Goal: Use online tool/utility: Utilize a website feature to perform a specific function

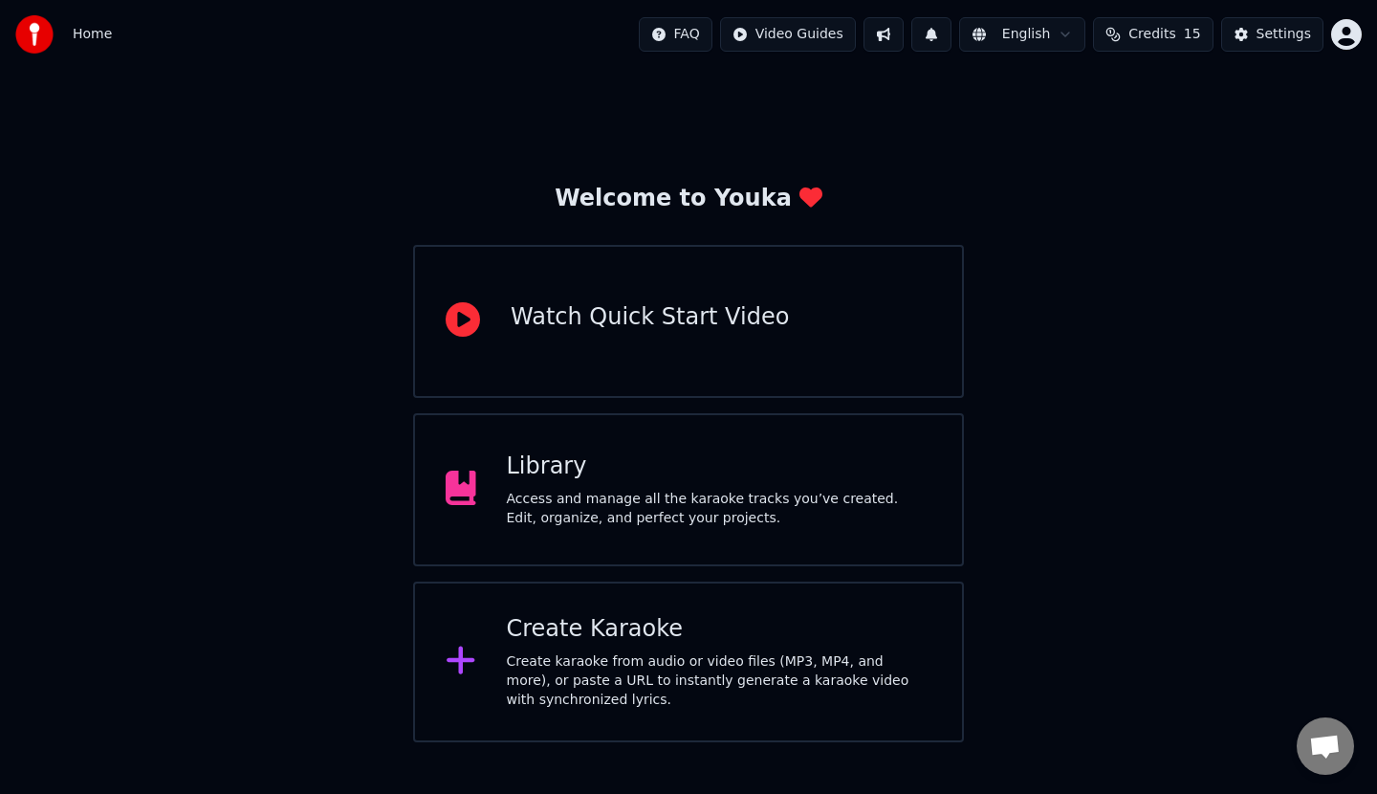
click at [634, 645] on div "Create Karaoke Create karaoke from audio or video files (MP3, MP4, and more), o…" at bounding box center [719, 662] width 425 height 96
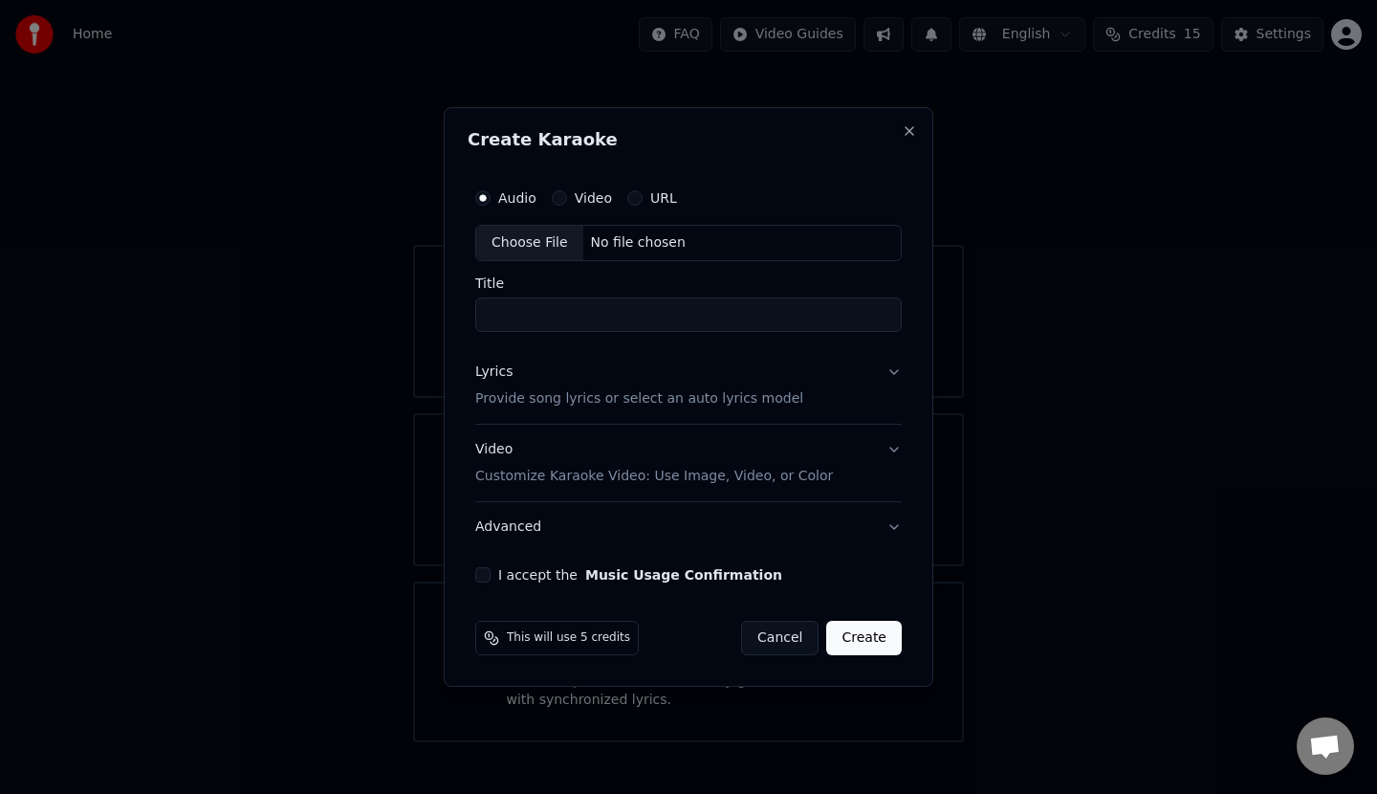
click at [558, 241] on div "Choose File" at bounding box center [529, 243] width 107 height 34
drag, startPoint x: 697, startPoint y: 316, endPoint x: 375, endPoint y: 309, distance: 322.3
click at [375, 309] on body "**********" at bounding box center [688, 371] width 1377 height 742
type input "**********"
click at [890, 369] on button "Lyrics Provide song lyrics or select an auto lyrics model" at bounding box center [688, 385] width 434 height 76
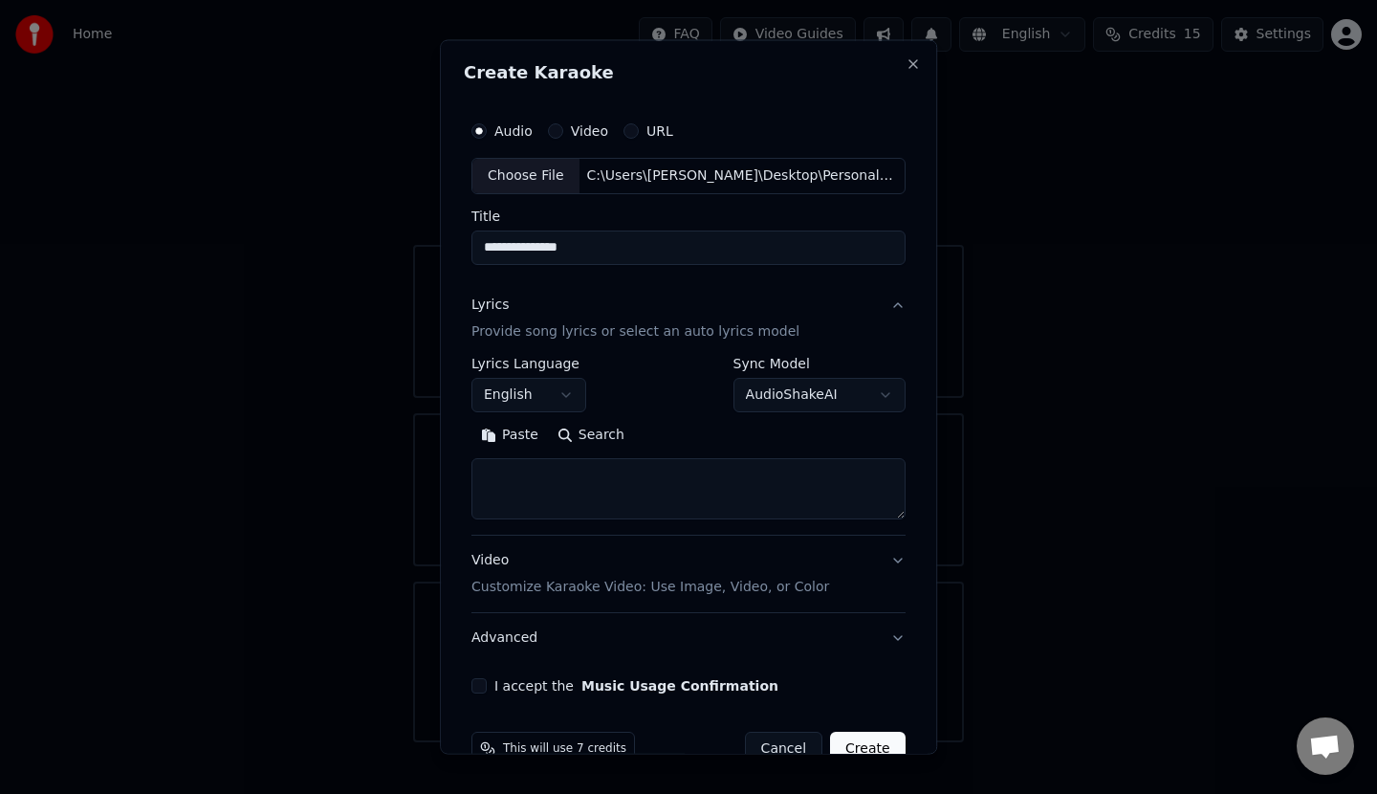
click at [557, 395] on button "English" at bounding box center [528, 394] width 115 height 34
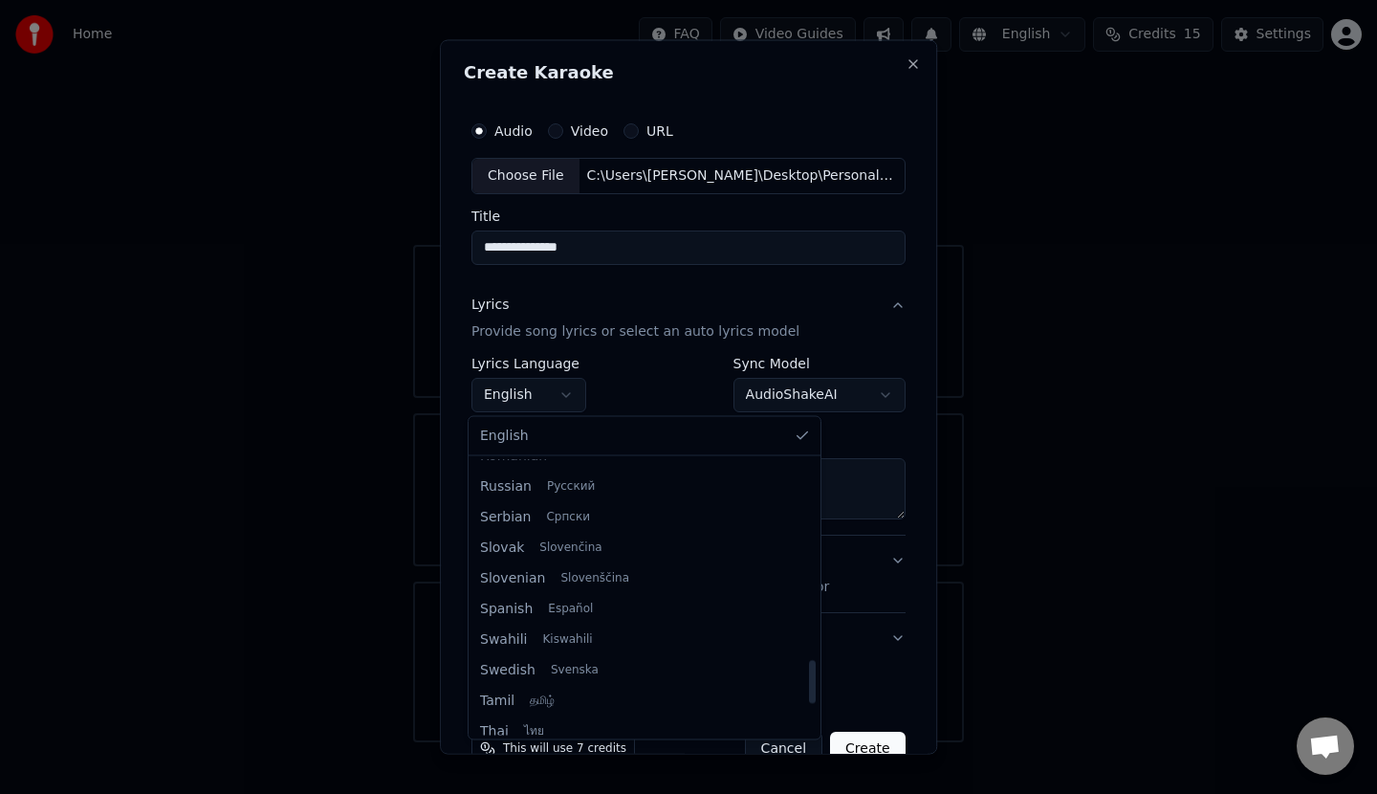
scroll to position [1434, 0]
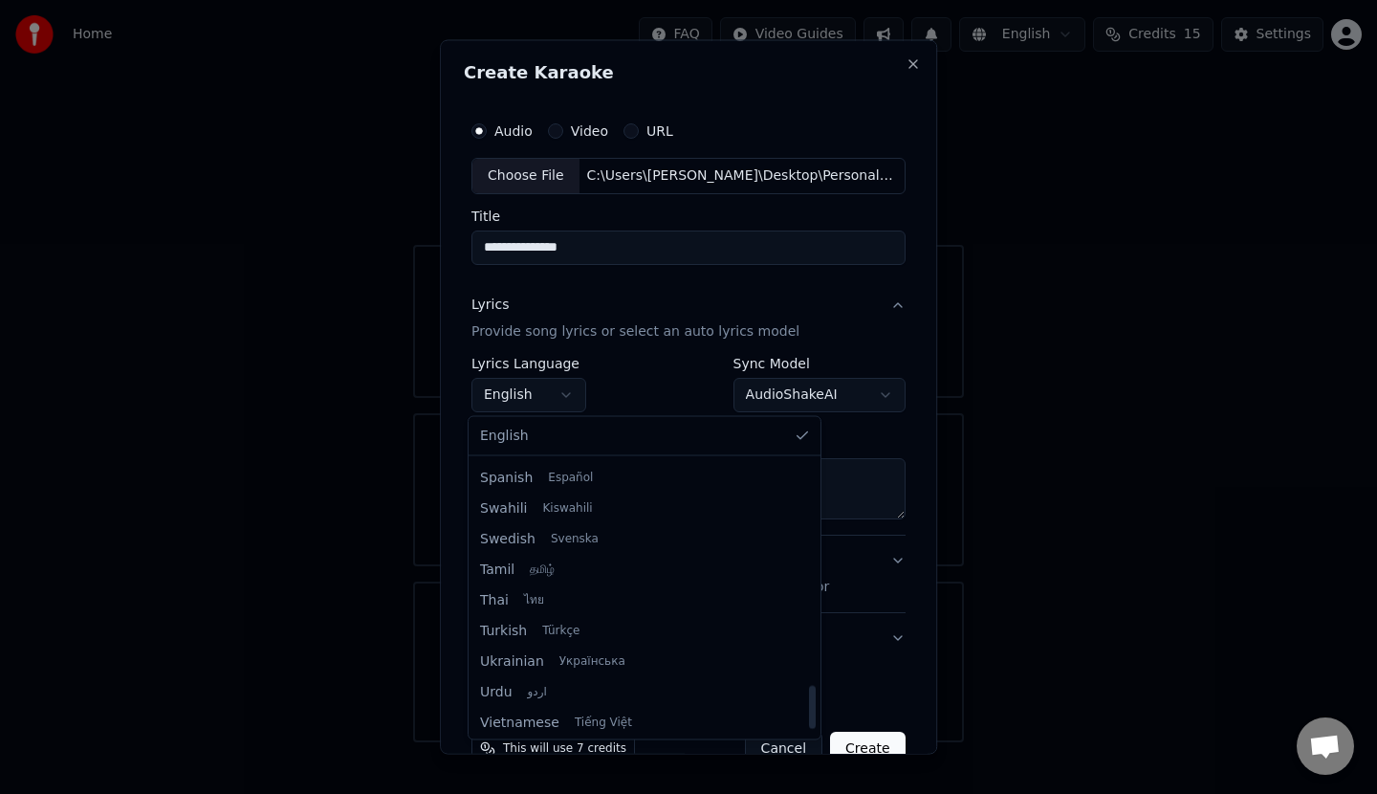
select select "**"
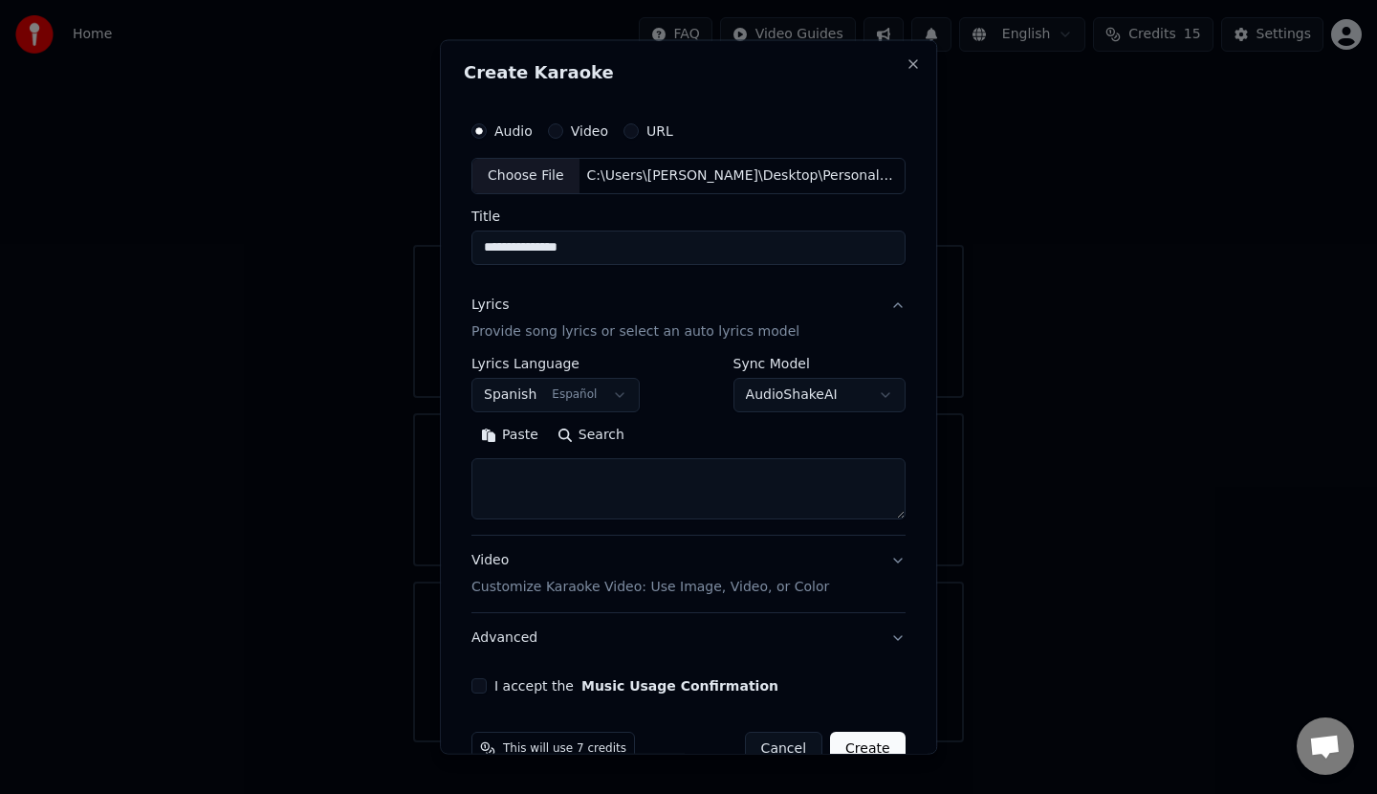
click at [556, 473] on textarea at bounding box center [688, 487] width 434 height 61
click at [515, 431] on button "Paste" at bounding box center [509, 434] width 76 height 31
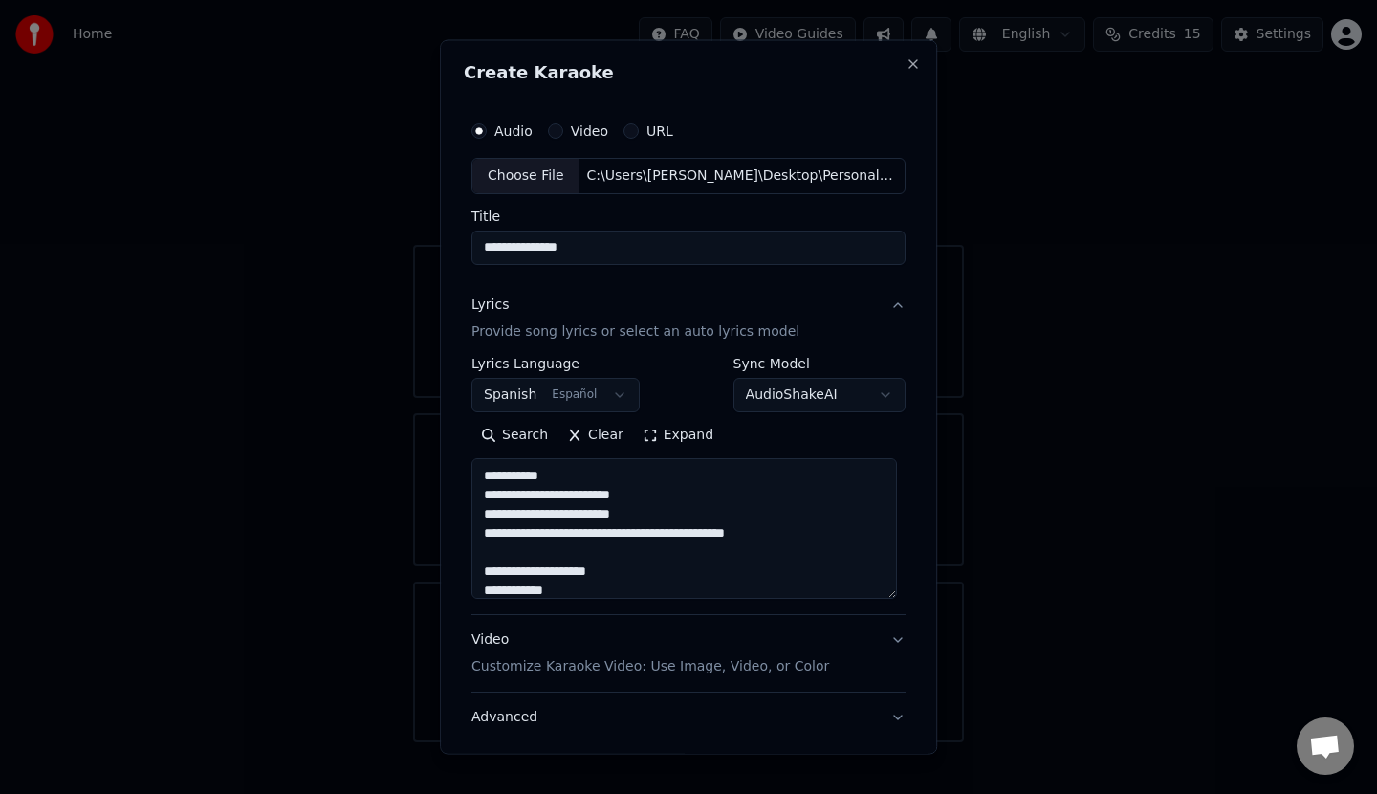
drag, startPoint x: 886, startPoint y: 515, endPoint x: 909, endPoint y: 598, distance: 85.4
click at [909, 598] on div "**********" at bounding box center [688, 397] width 497 height 714
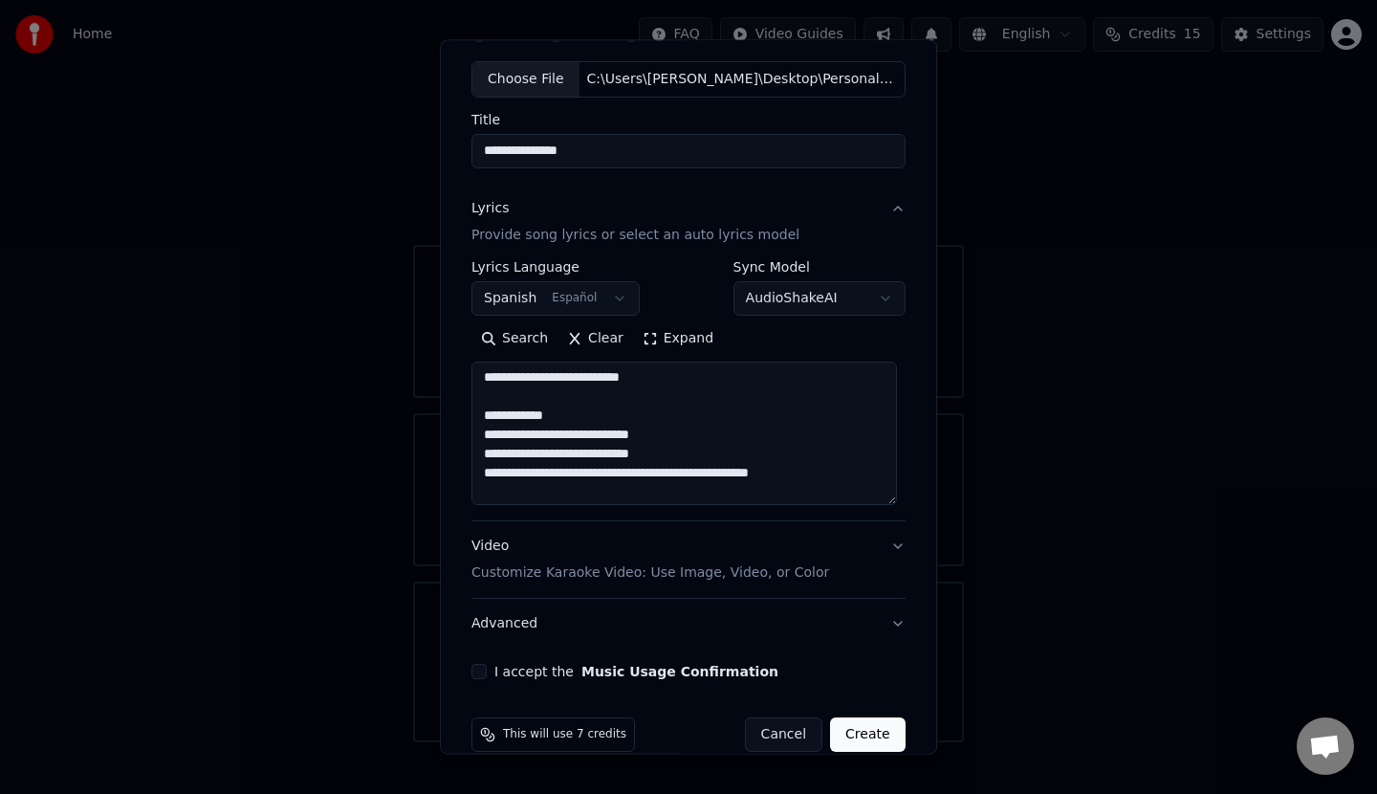
scroll to position [125, 0]
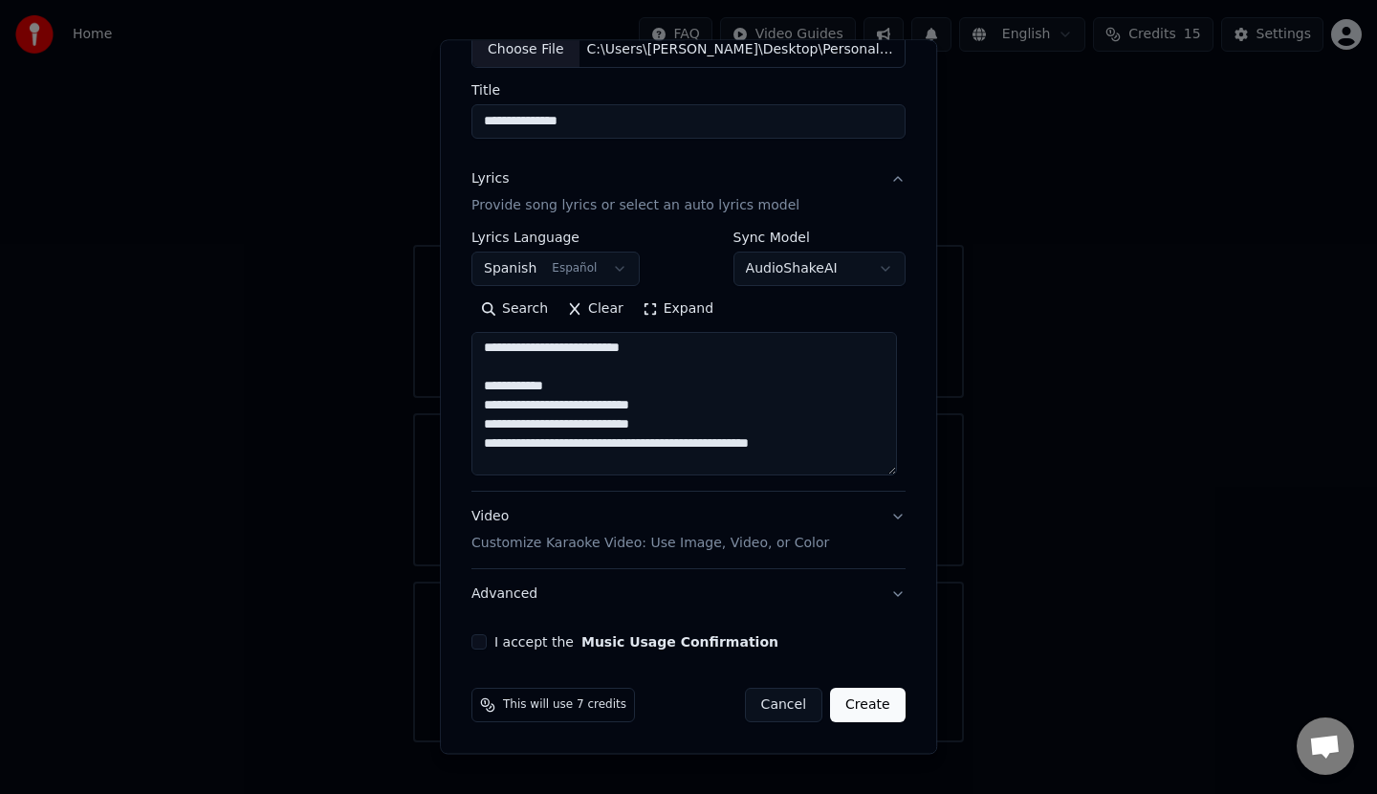
click at [884, 515] on button "Video Customize Karaoke Video: Use Image, Video, or Color" at bounding box center [688, 529] width 434 height 76
type textarea "**********"
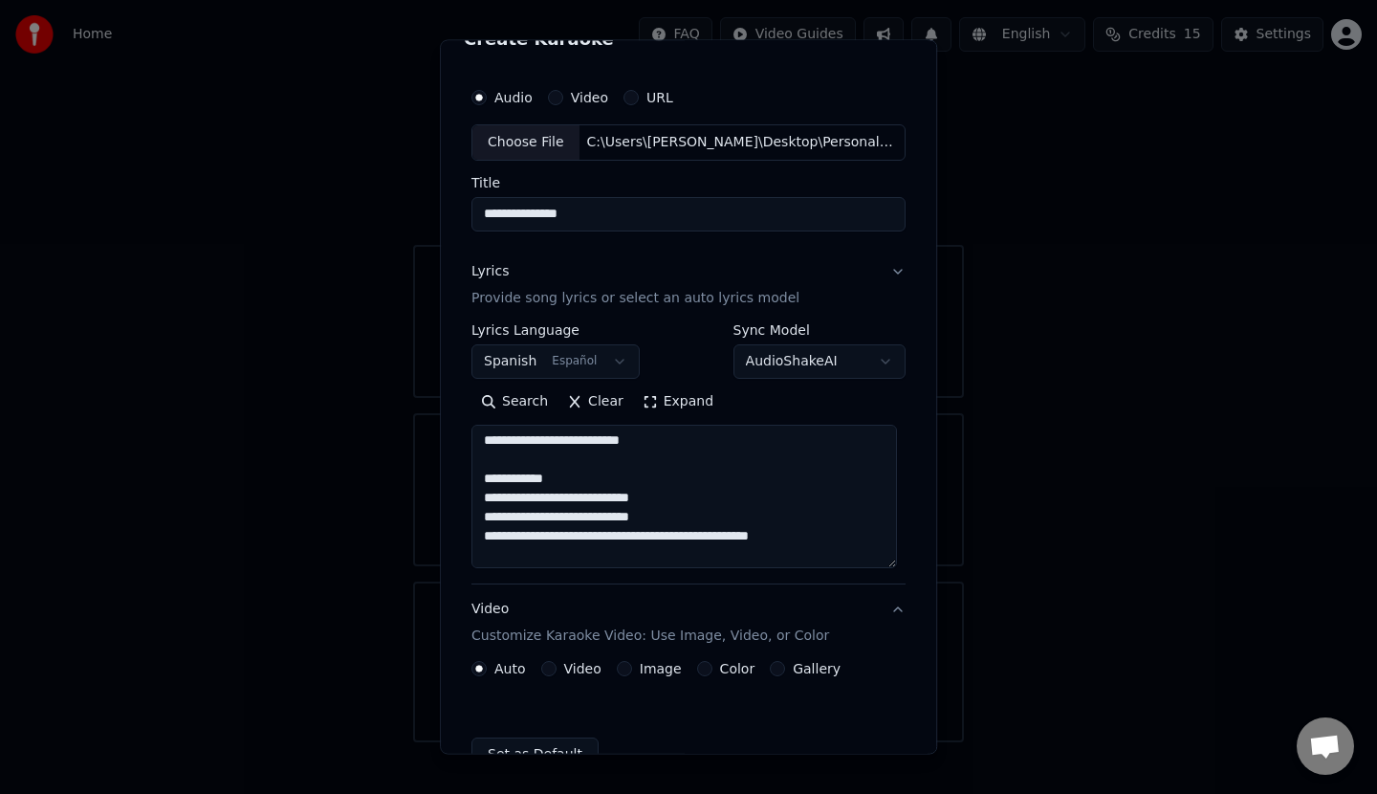
scroll to position [0, 0]
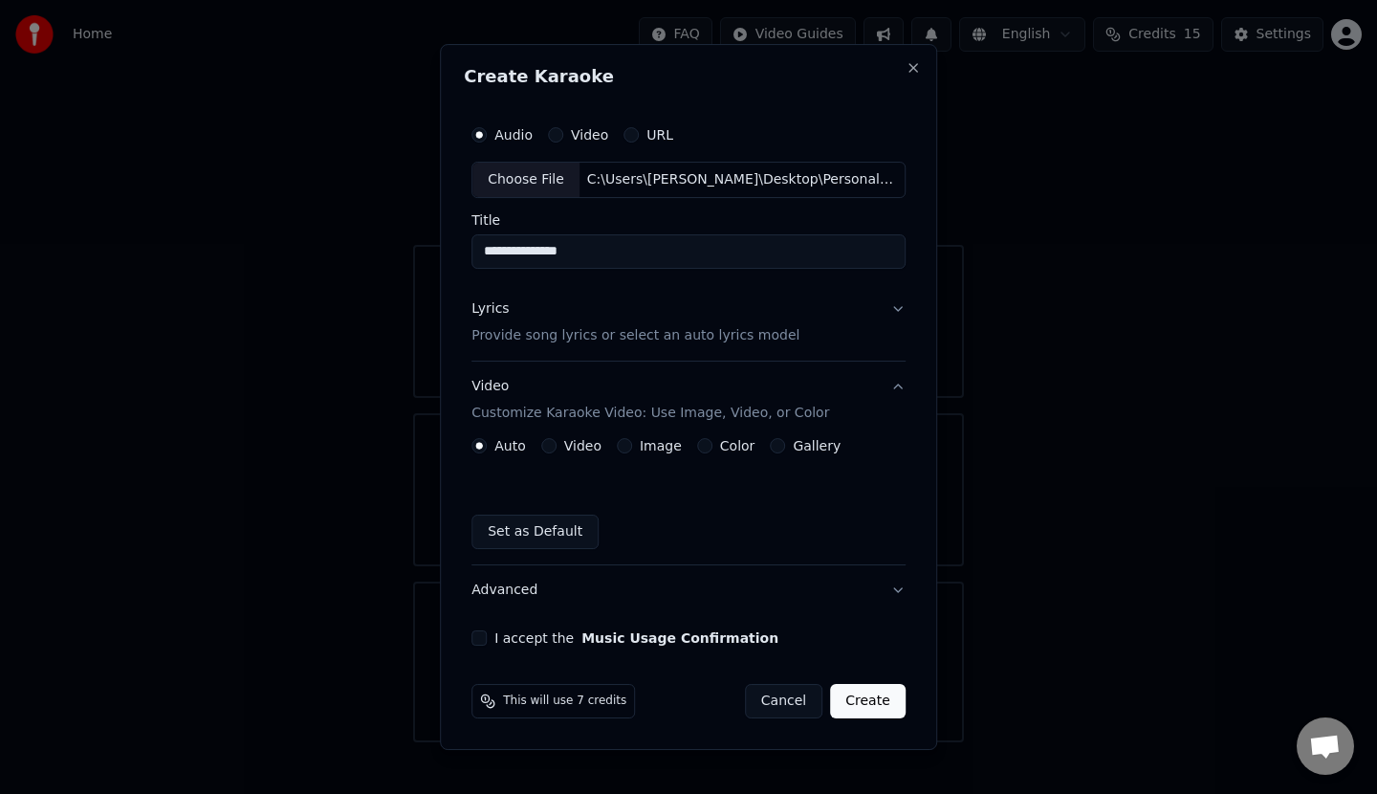
click at [773, 447] on button "Gallery" at bounding box center [777, 445] width 15 height 15
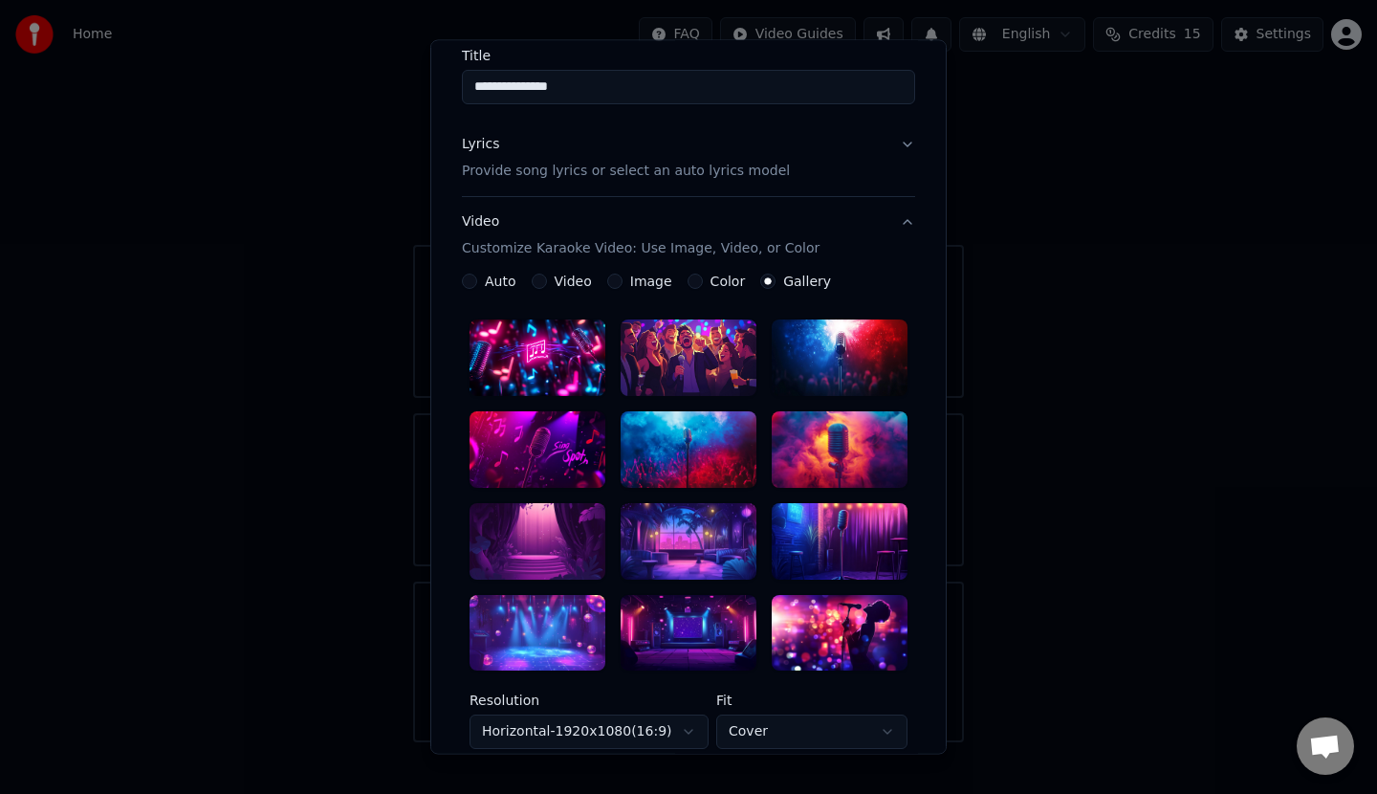
scroll to position [191, 0]
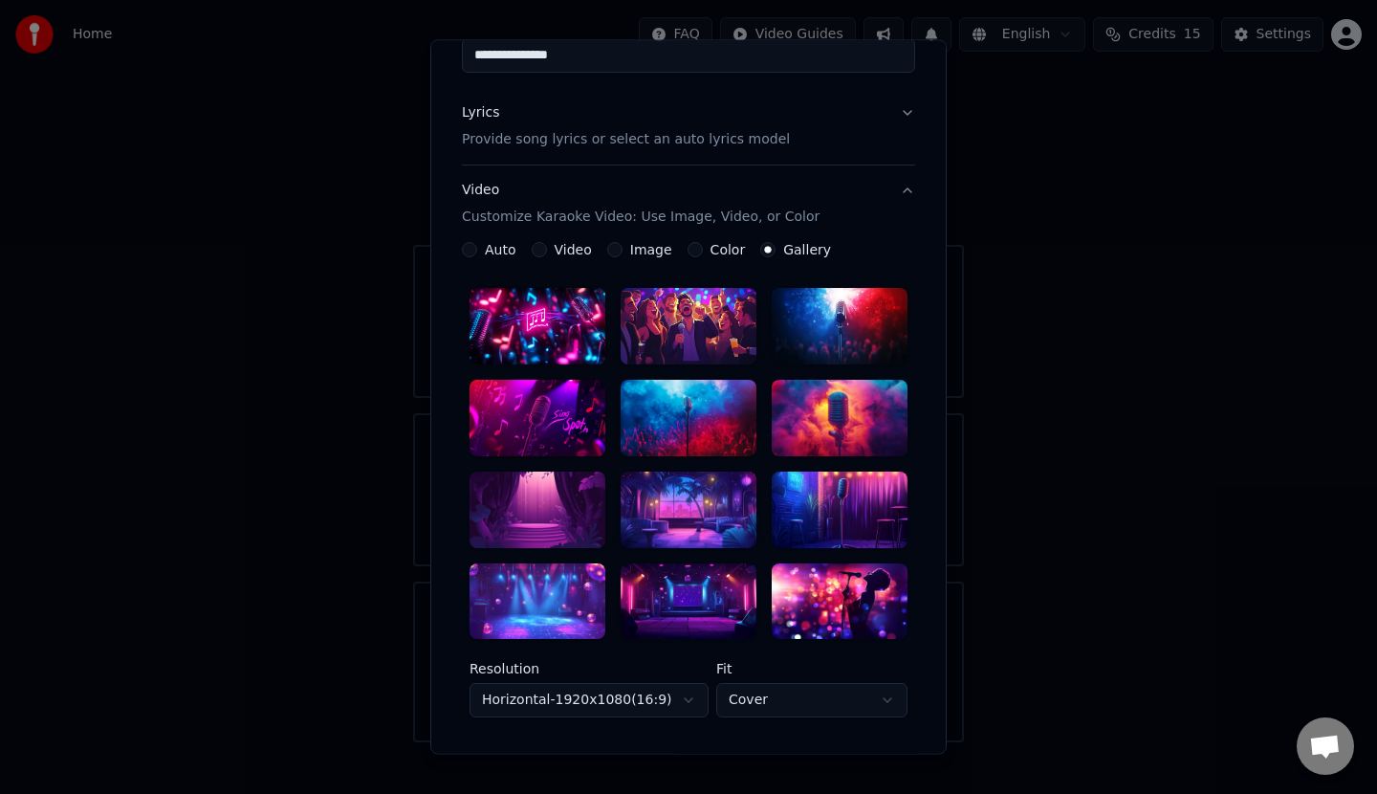
click at [538, 590] on div at bounding box center [537, 601] width 136 height 76
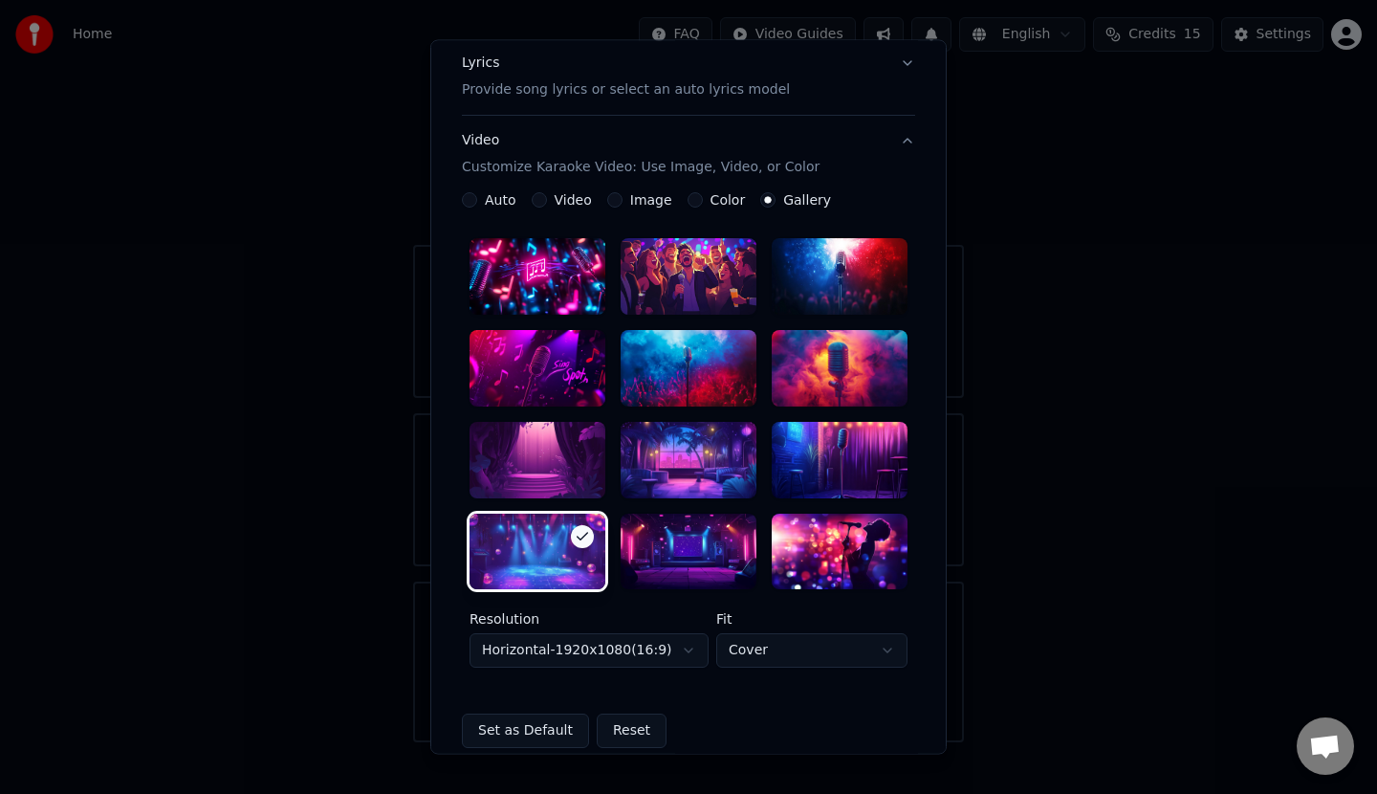
scroll to position [287, 0]
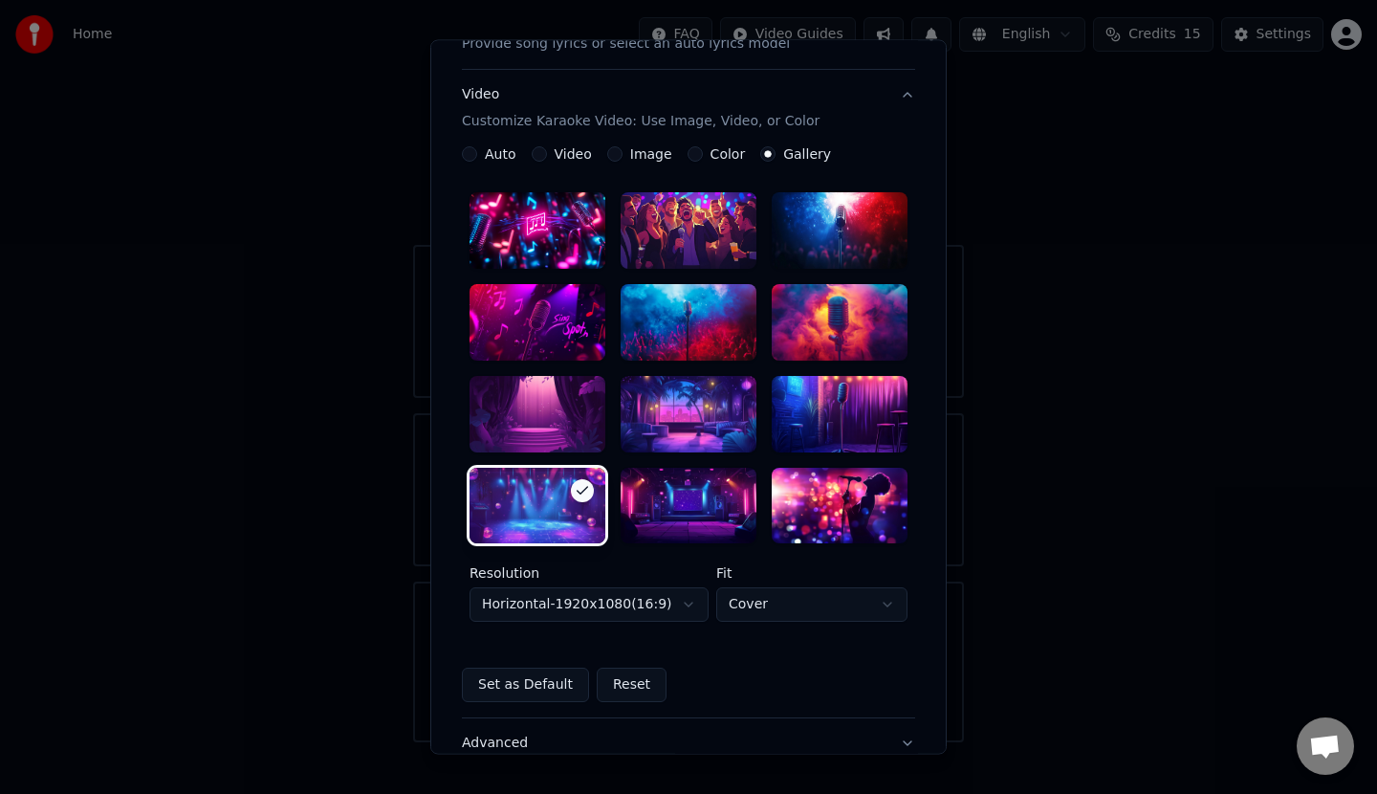
click at [680, 606] on body "**********" at bounding box center [688, 371] width 1377 height 742
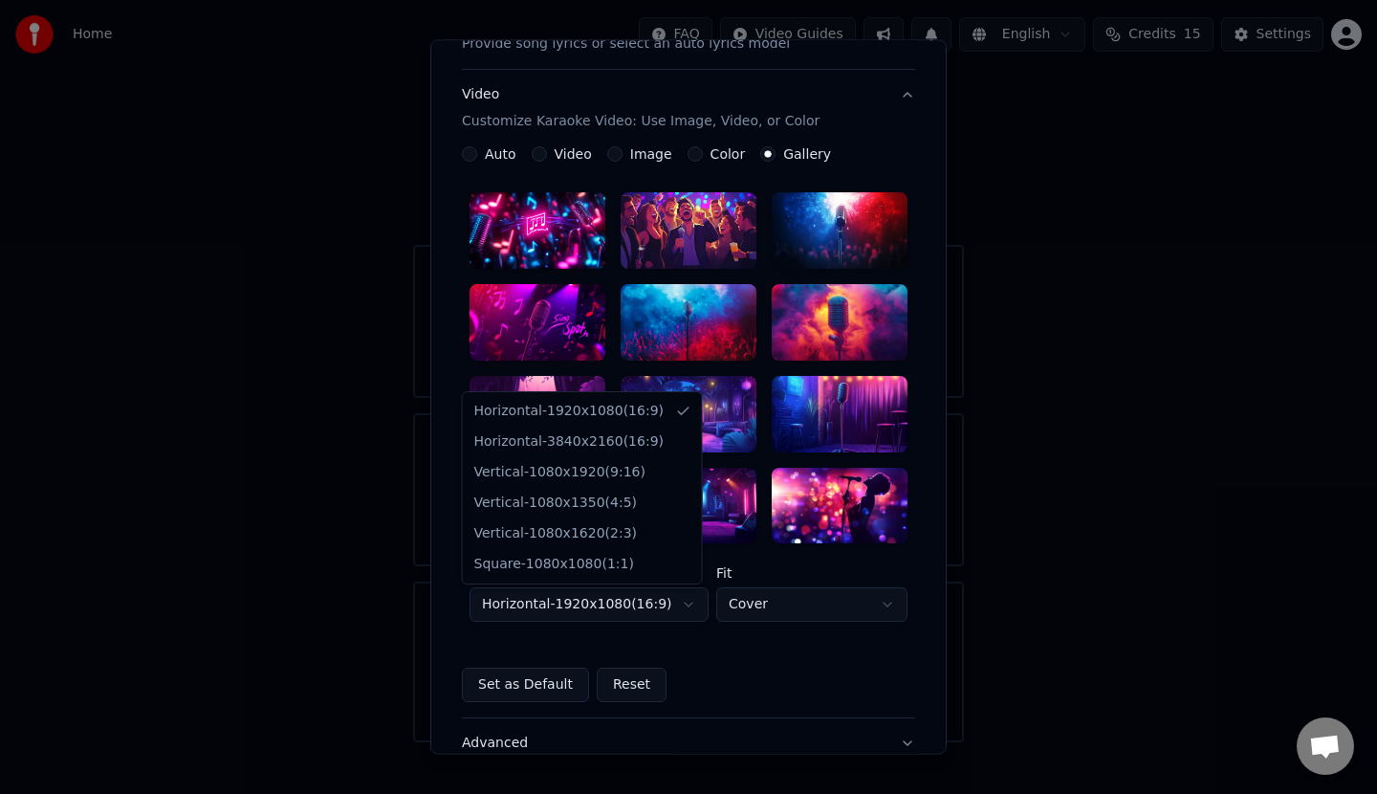
select select "*********"
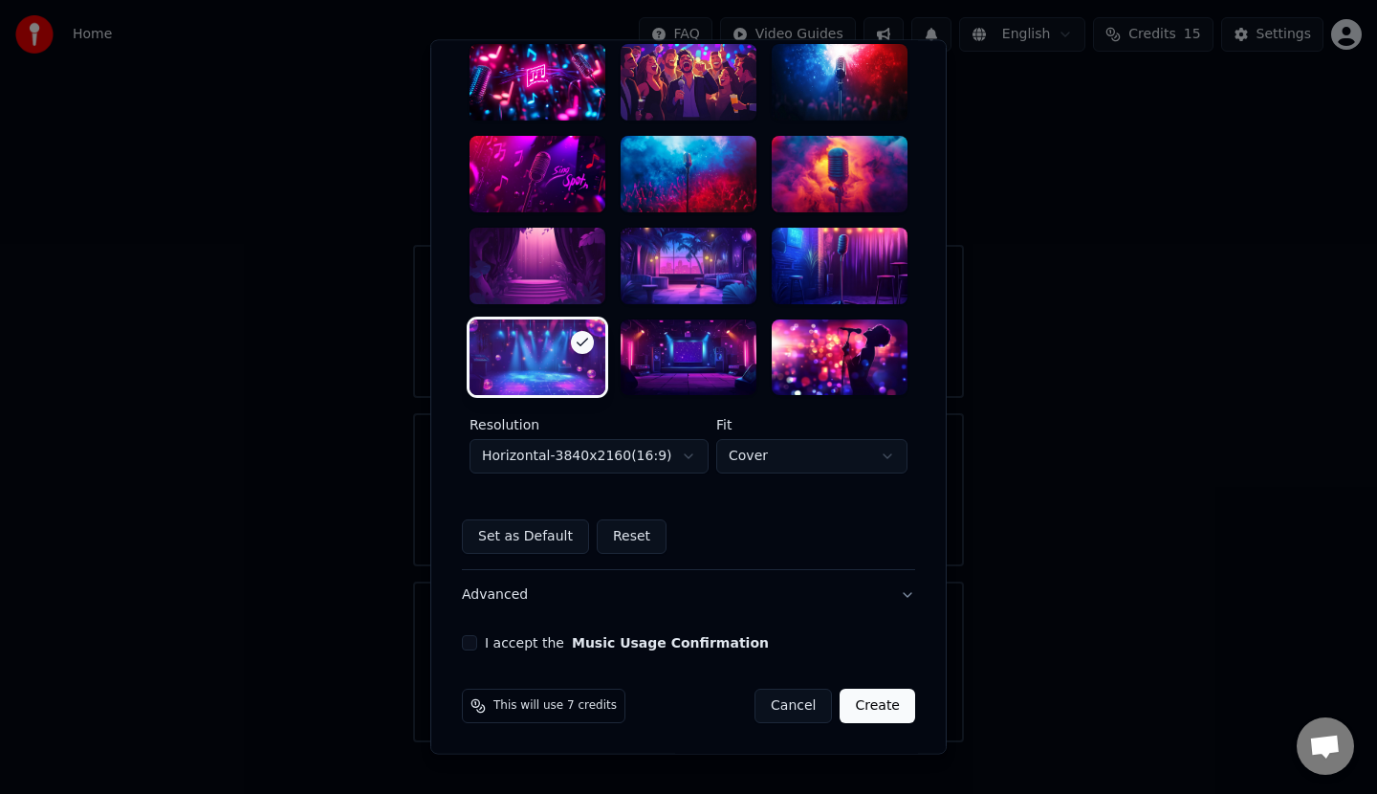
scroll to position [436, 0]
click at [464, 644] on button "I accept the Music Usage Confirmation" at bounding box center [469, 642] width 15 height 15
click at [897, 595] on button "Advanced" at bounding box center [688, 595] width 453 height 50
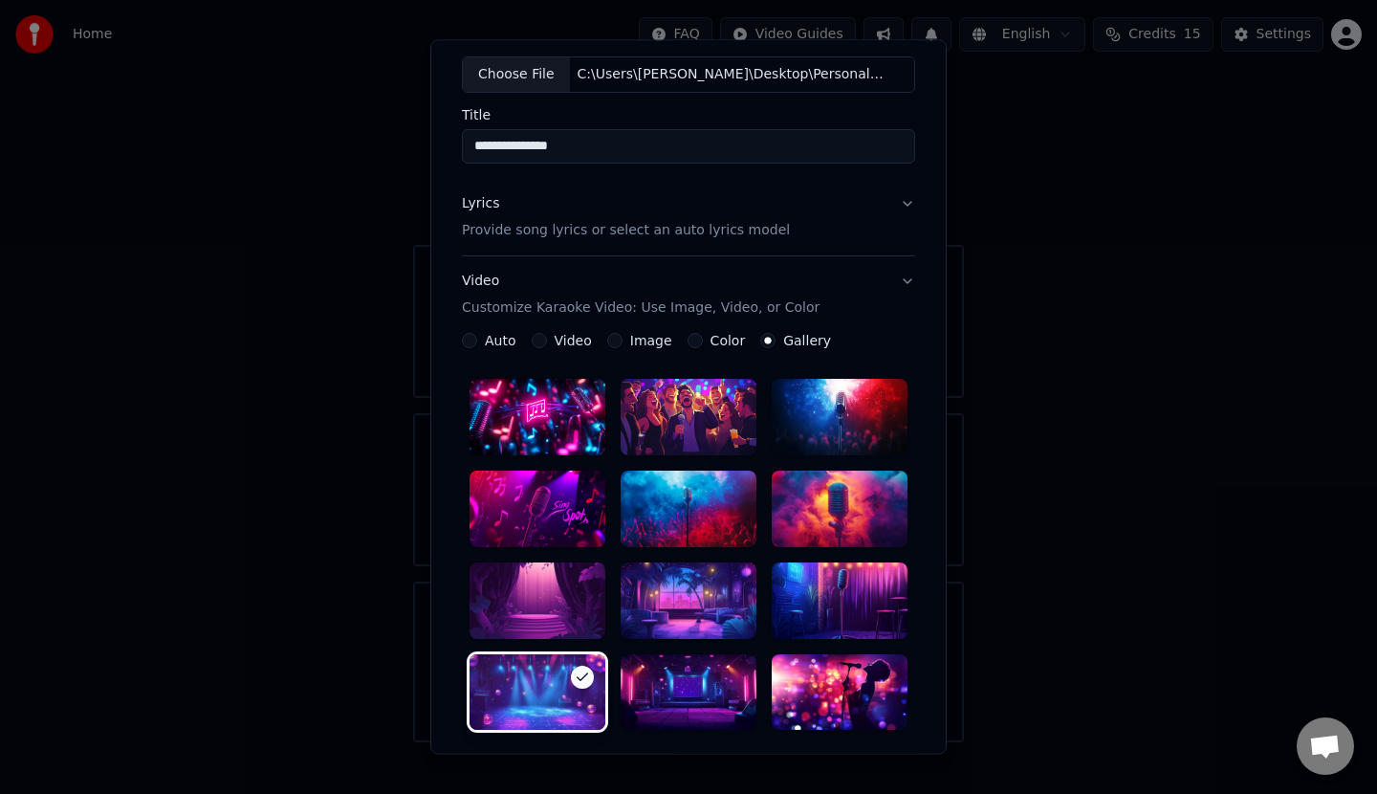
scroll to position [0, 0]
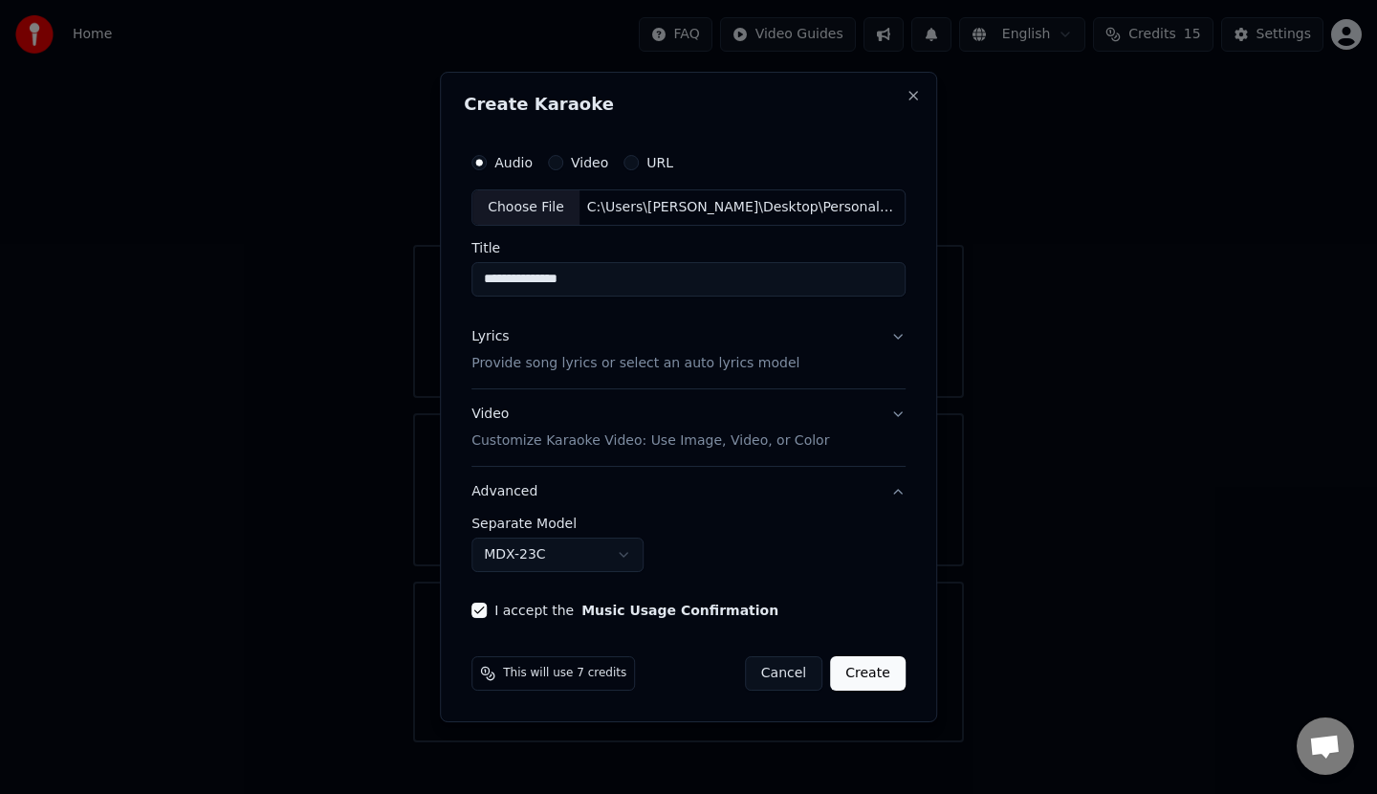
click at [865, 676] on button "Create" at bounding box center [868, 673] width 76 height 34
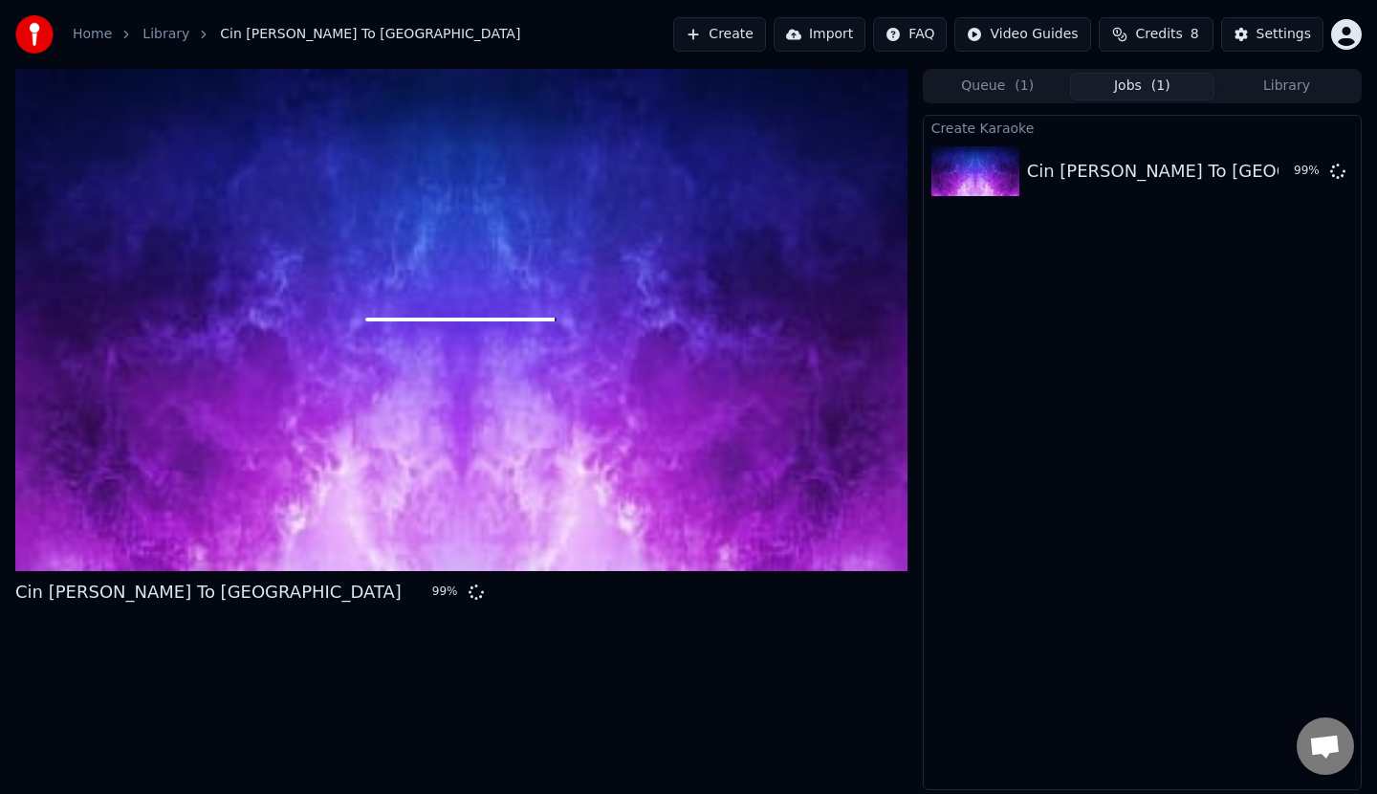
click at [1012, 82] on button "Queue ( 1 )" at bounding box center [998, 87] width 144 height 28
click at [1137, 87] on button "Jobs ( 1 )" at bounding box center [1142, 87] width 144 height 28
click at [1015, 82] on span "( 1 )" at bounding box center [1023, 85] width 19 height 19
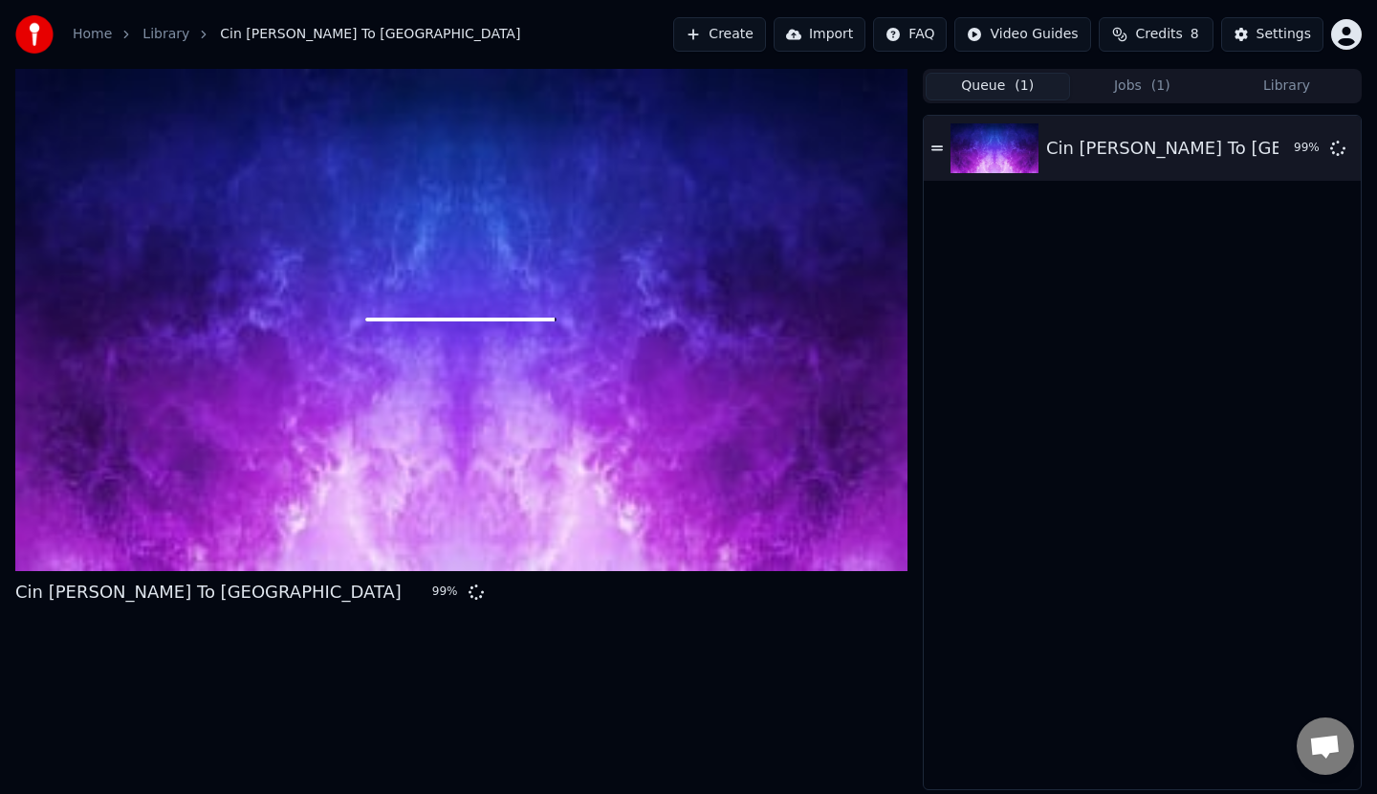
click at [1135, 87] on button "Jobs ( 1 )" at bounding box center [1142, 87] width 144 height 28
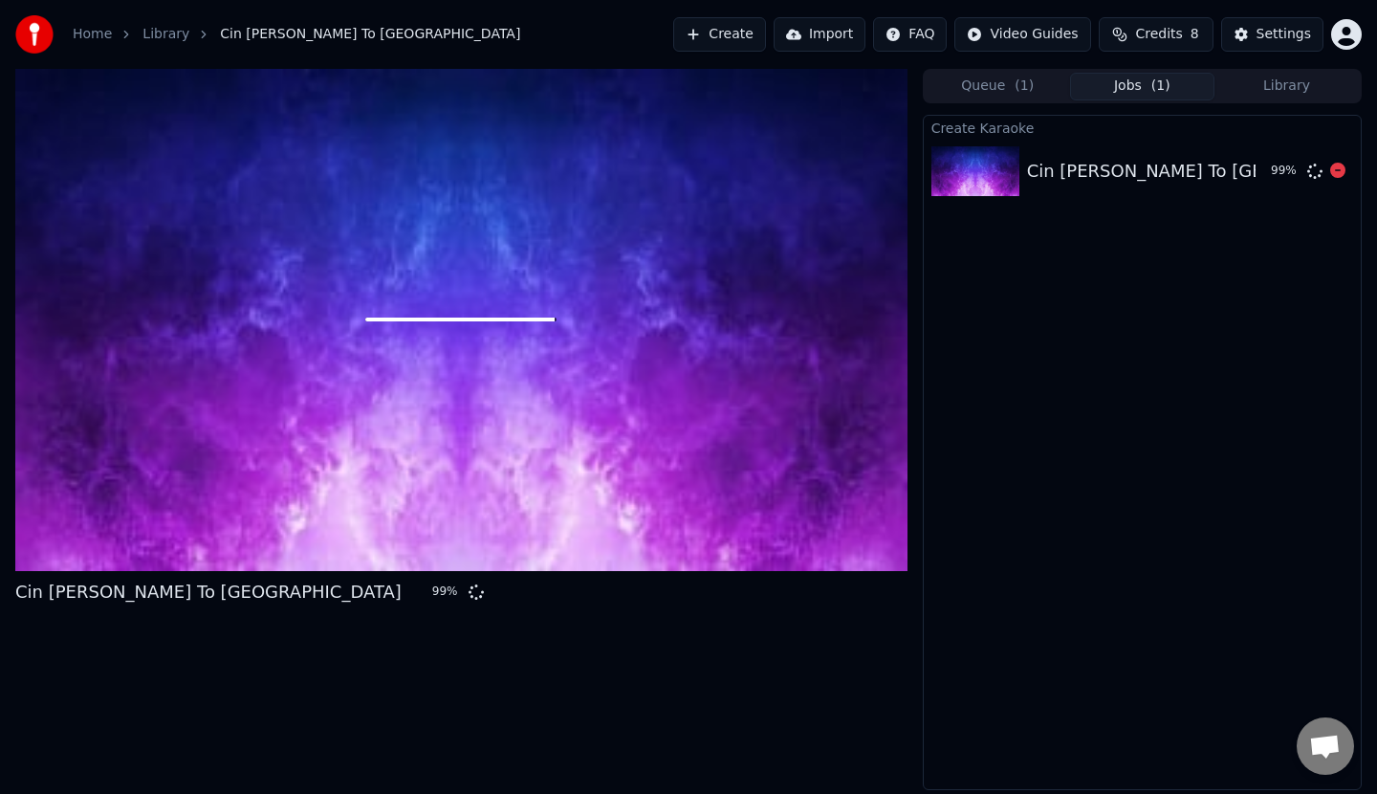
click at [1088, 168] on div "Cin [PERSON_NAME] To [GEOGRAPHIC_DATA]" at bounding box center [1220, 171] width 386 height 27
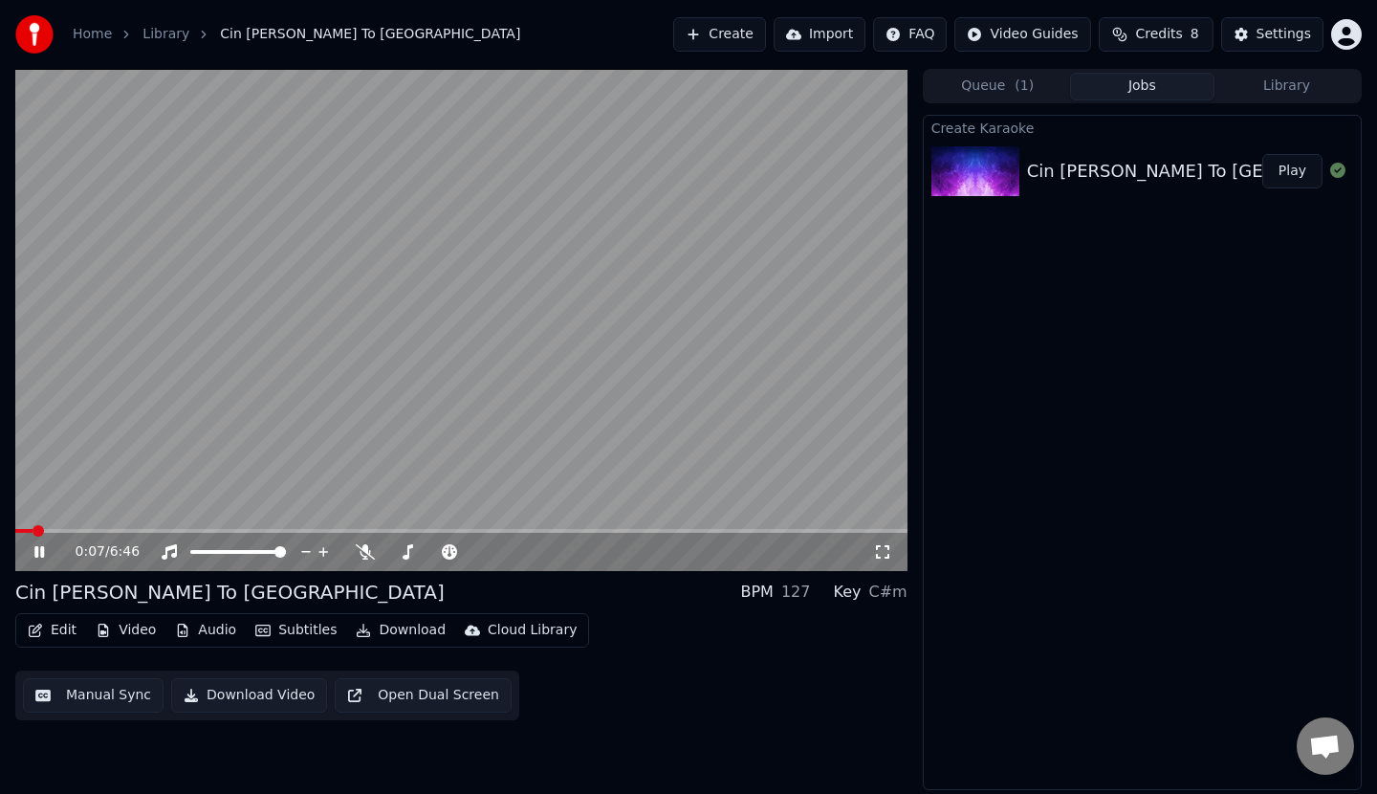
click at [55, 529] on span at bounding box center [461, 531] width 892 height 4
click at [481, 547] on span at bounding box center [474, 551] width 11 height 11
click at [41, 547] on icon at bounding box center [39, 551] width 10 height 11
click at [98, 530] on span at bounding box center [56, 531] width 83 height 4
click at [37, 550] on icon at bounding box center [38, 551] width 11 height 13
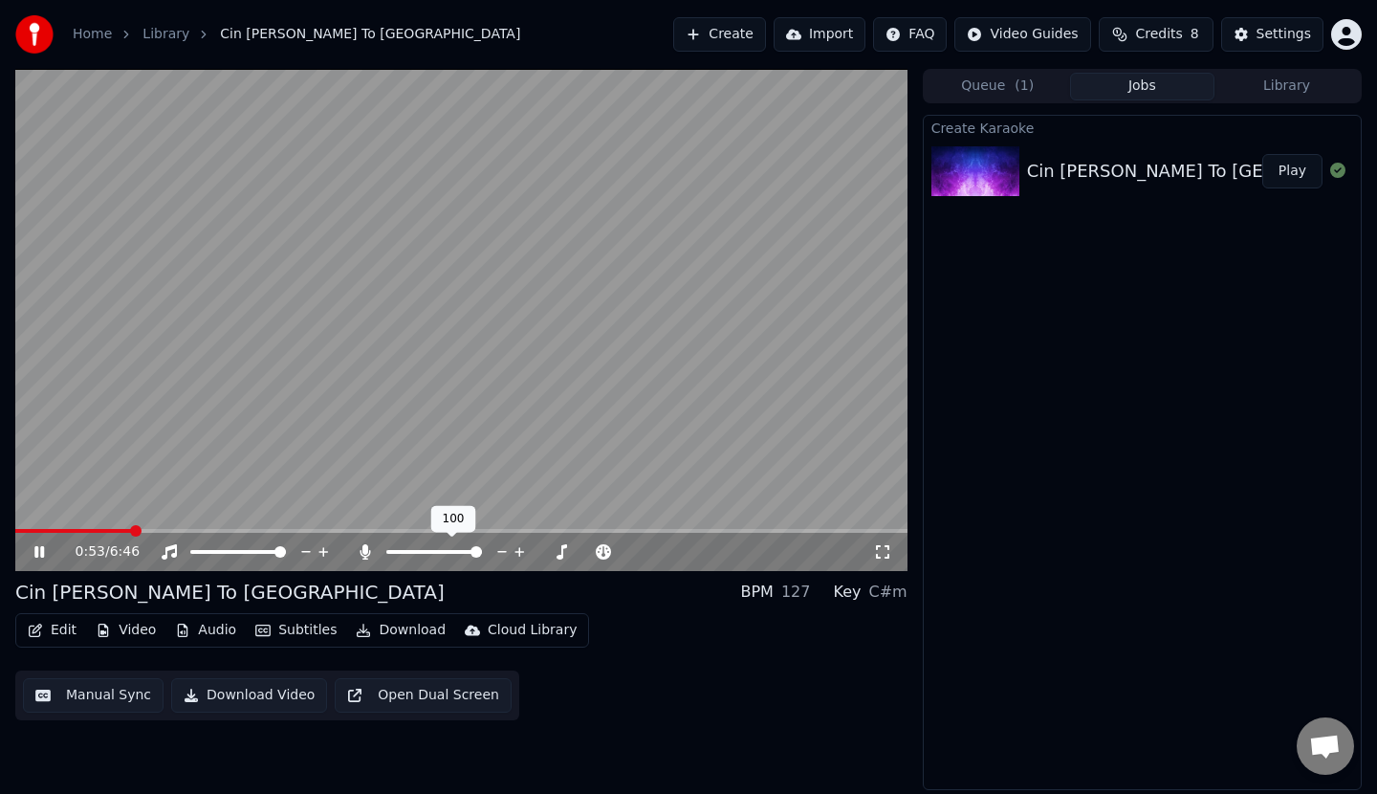
click at [482, 550] on span at bounding box center [475, 551] width 11 height 11
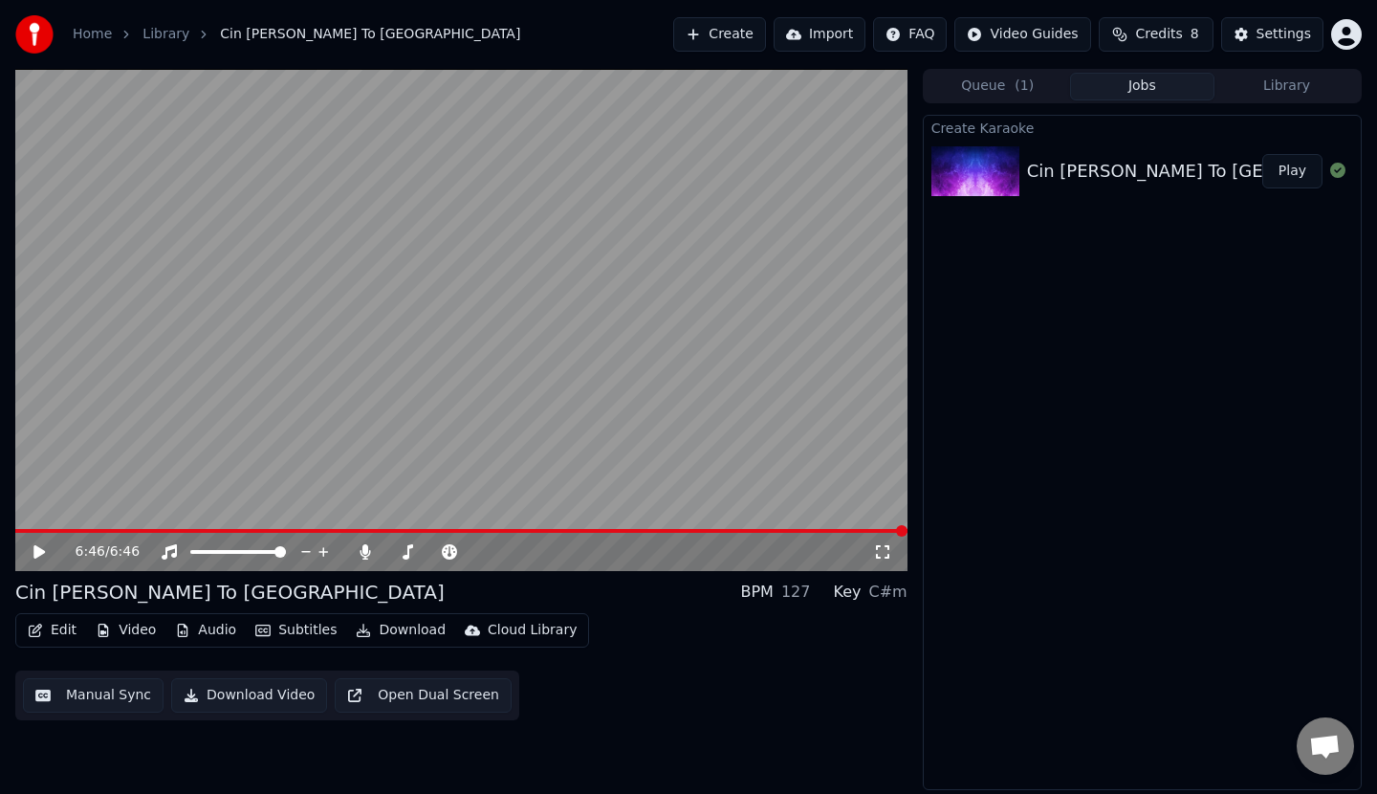
click at [254, 691] on button "Download Video" at bounding box center [249, 695] width 156 height 34
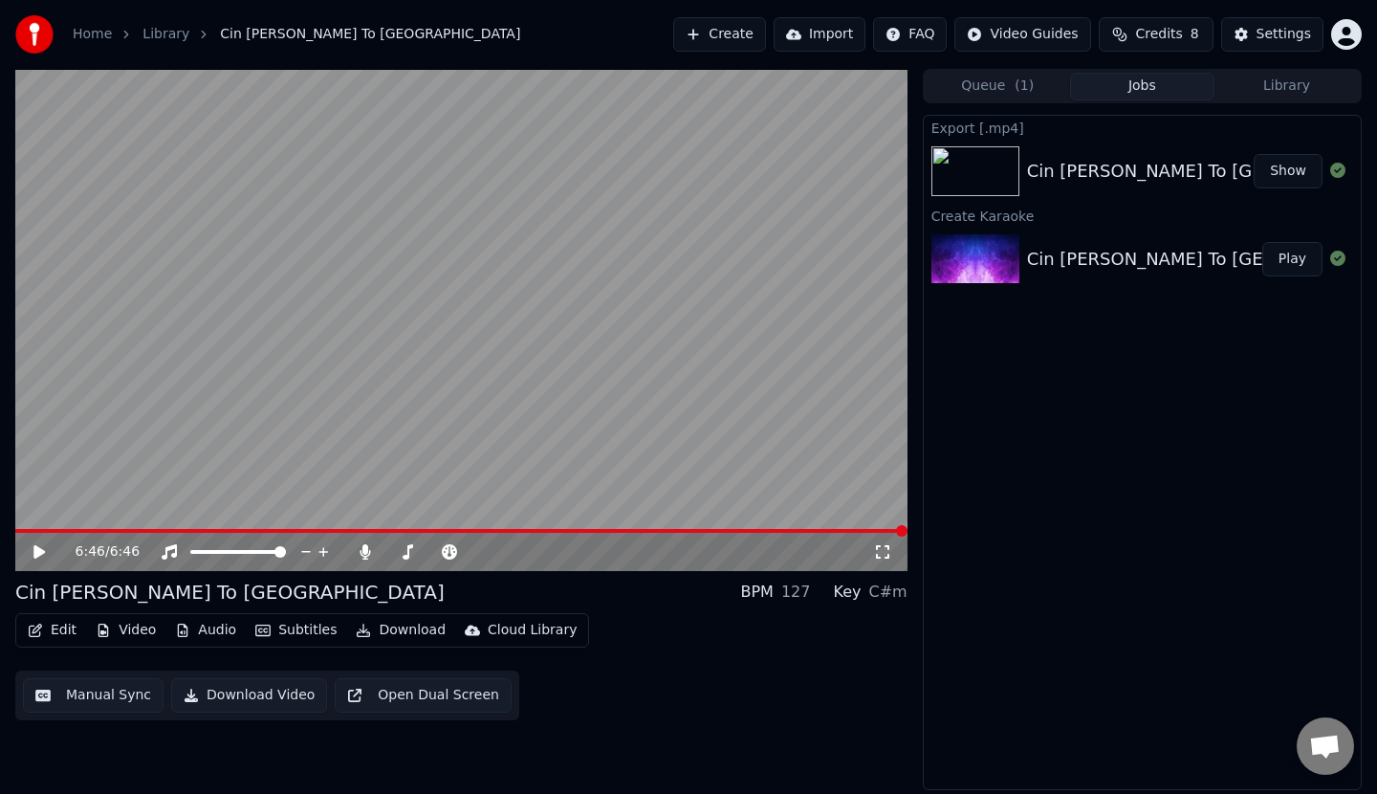
click at [1302, 166] on button "Show" at bounding box center [1288, 171] width 69 height 34
click at [1352, 0] on div "Home Library Cin [PERSON_NAME] To [GEOGRAPHIC_DATA] Create Import FAQ Video Gui…" at bounding box center [688, 34] width 1377 height 69
